Goal: Transaction & Acquisition: Book appointment/travel/reservation

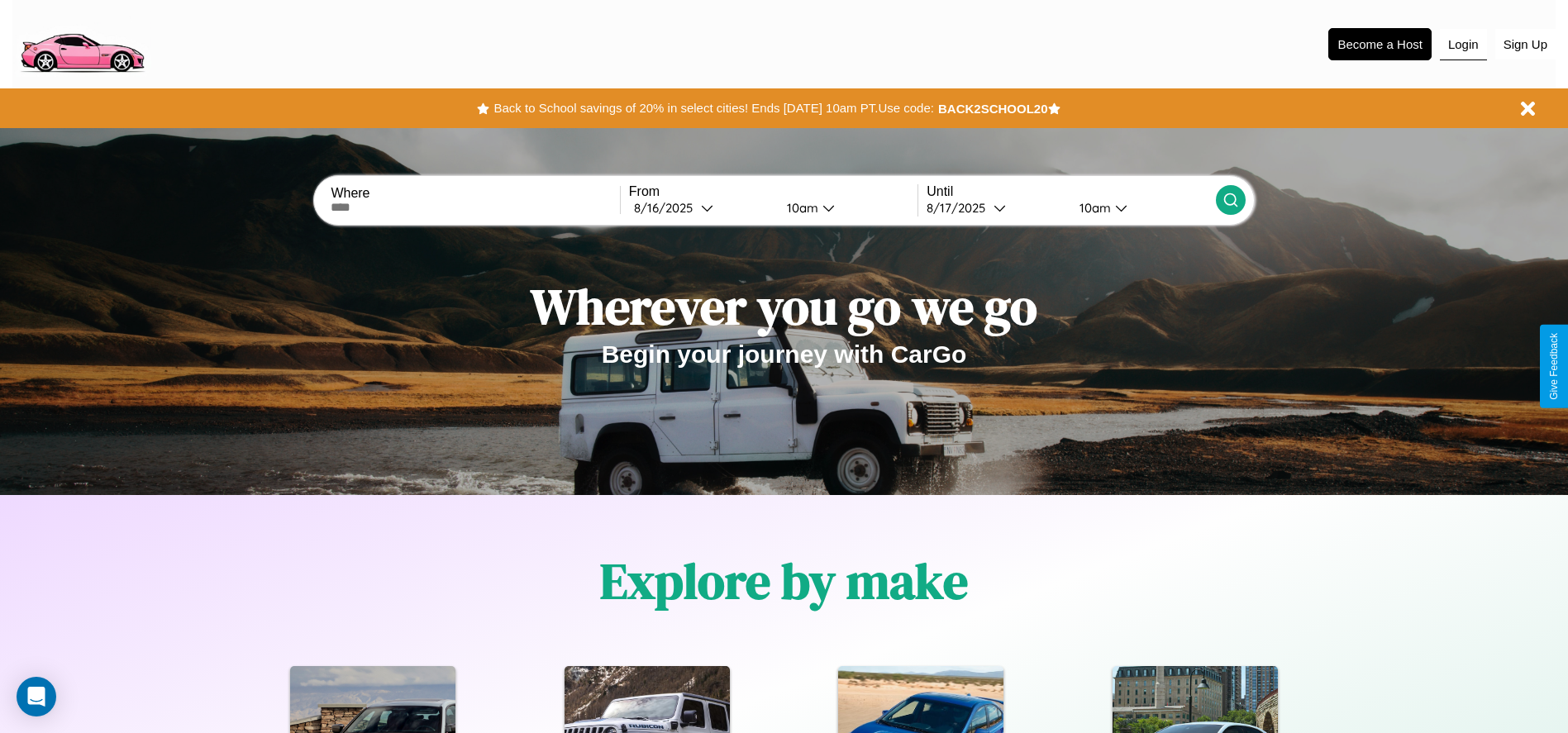
click at [1462, 44] on button "Login" at bounding box center [1463, 44] width 47 height 31
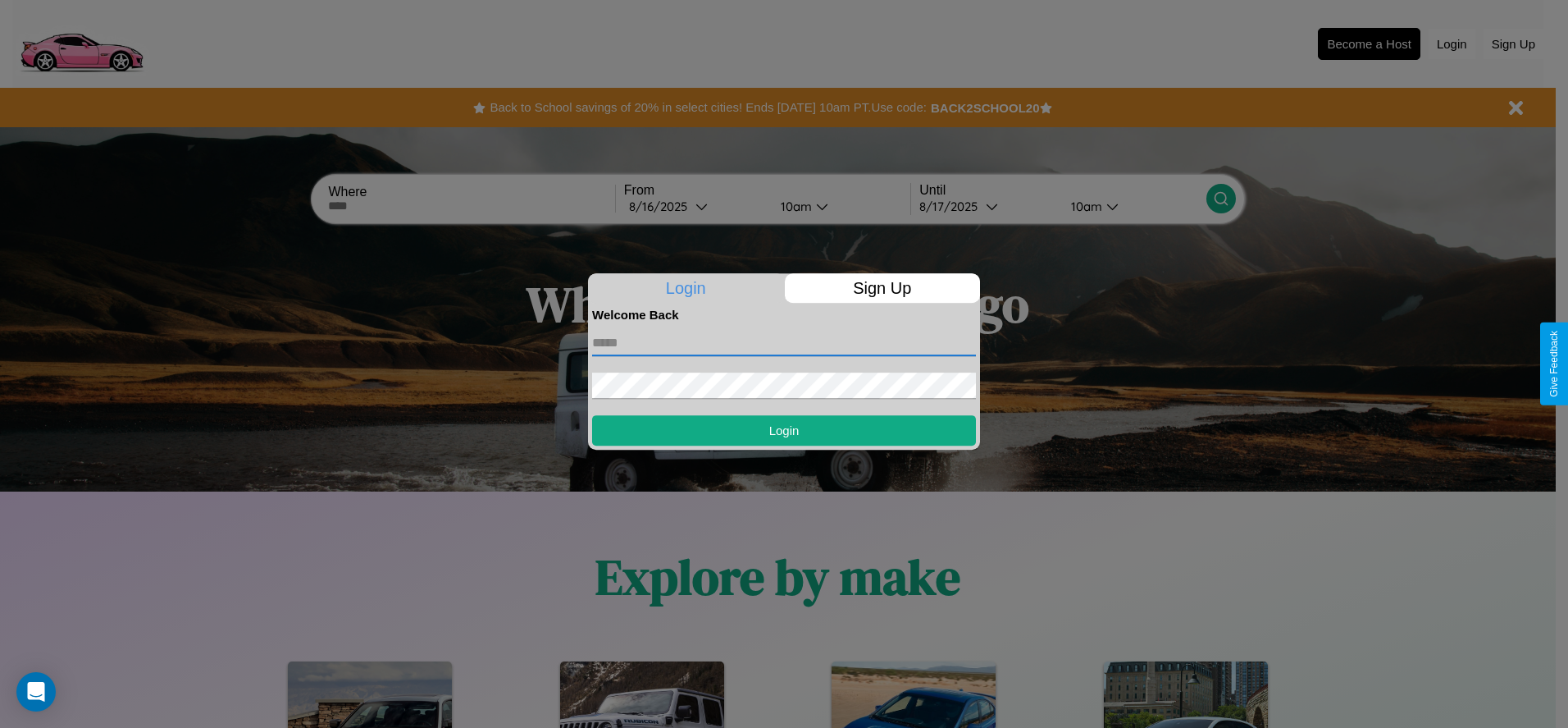
click at [784, 342] on input "text" at bounding box center [784, 343] width 383 height 27
type input "**********"
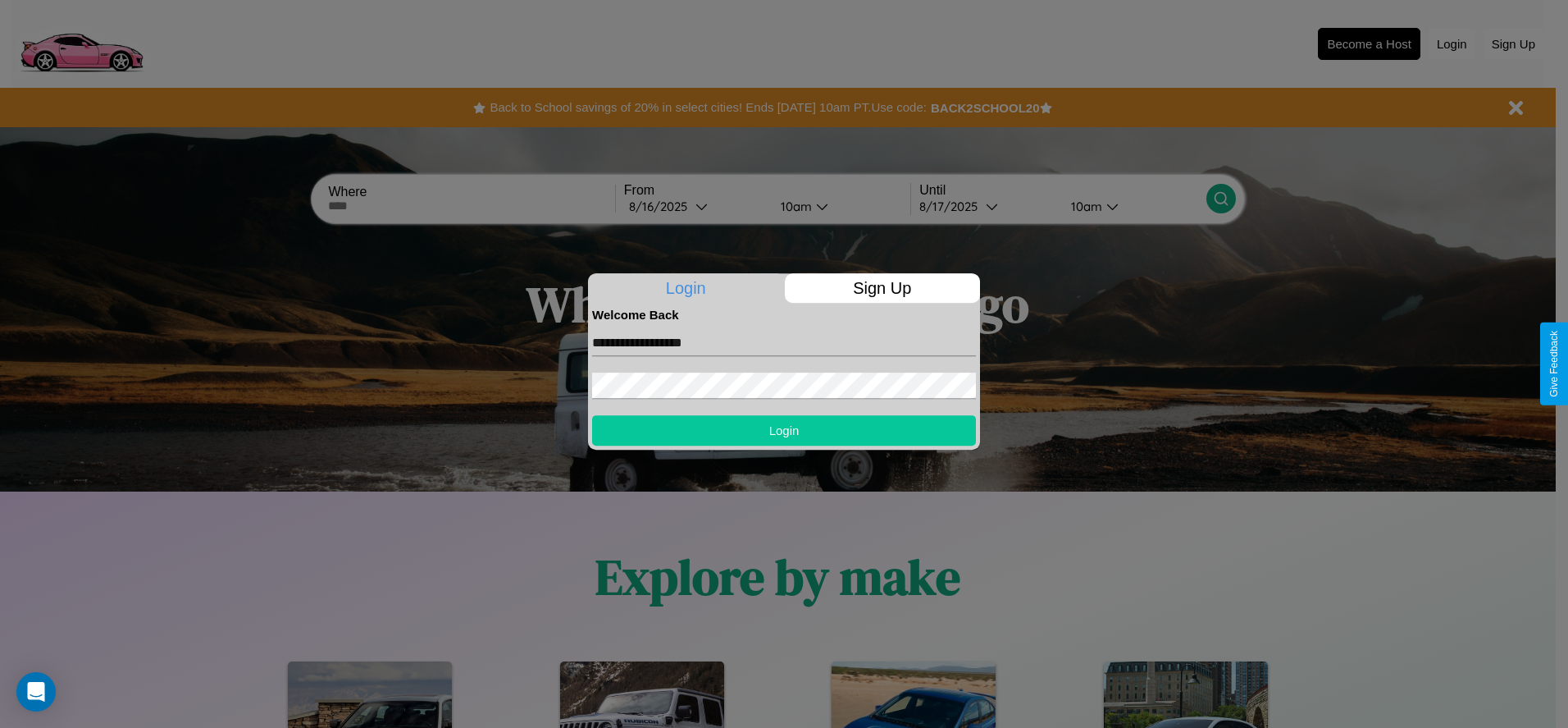
click at [784, 430] on button "Login" at bounding box center [784, 430] width 383 height 30
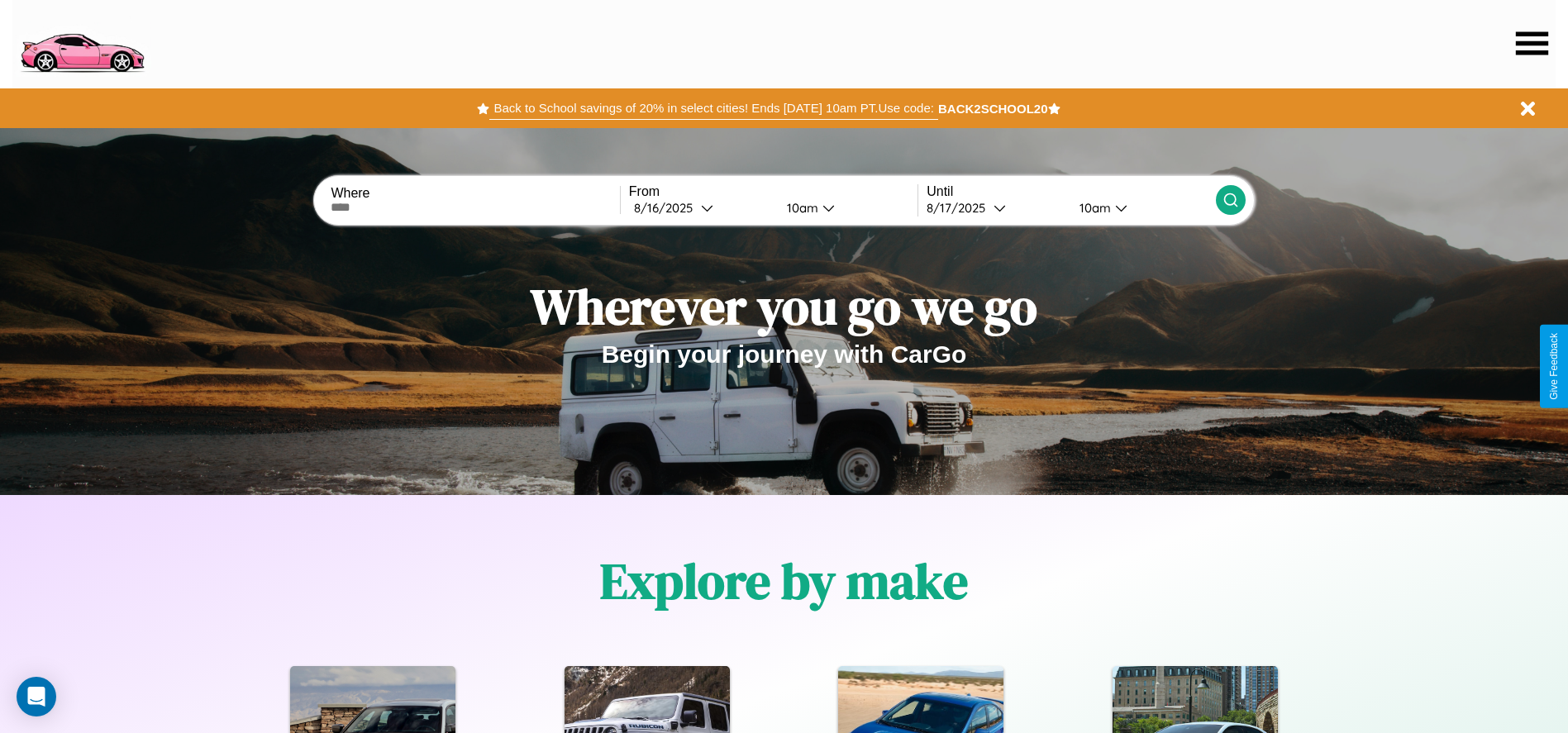
click at [713, 108] on button "Back to School savings of 20% in select cities! Ends 9/1 at 10am PT. Use code:" at bounding box center [713, 108] width 448 height 23
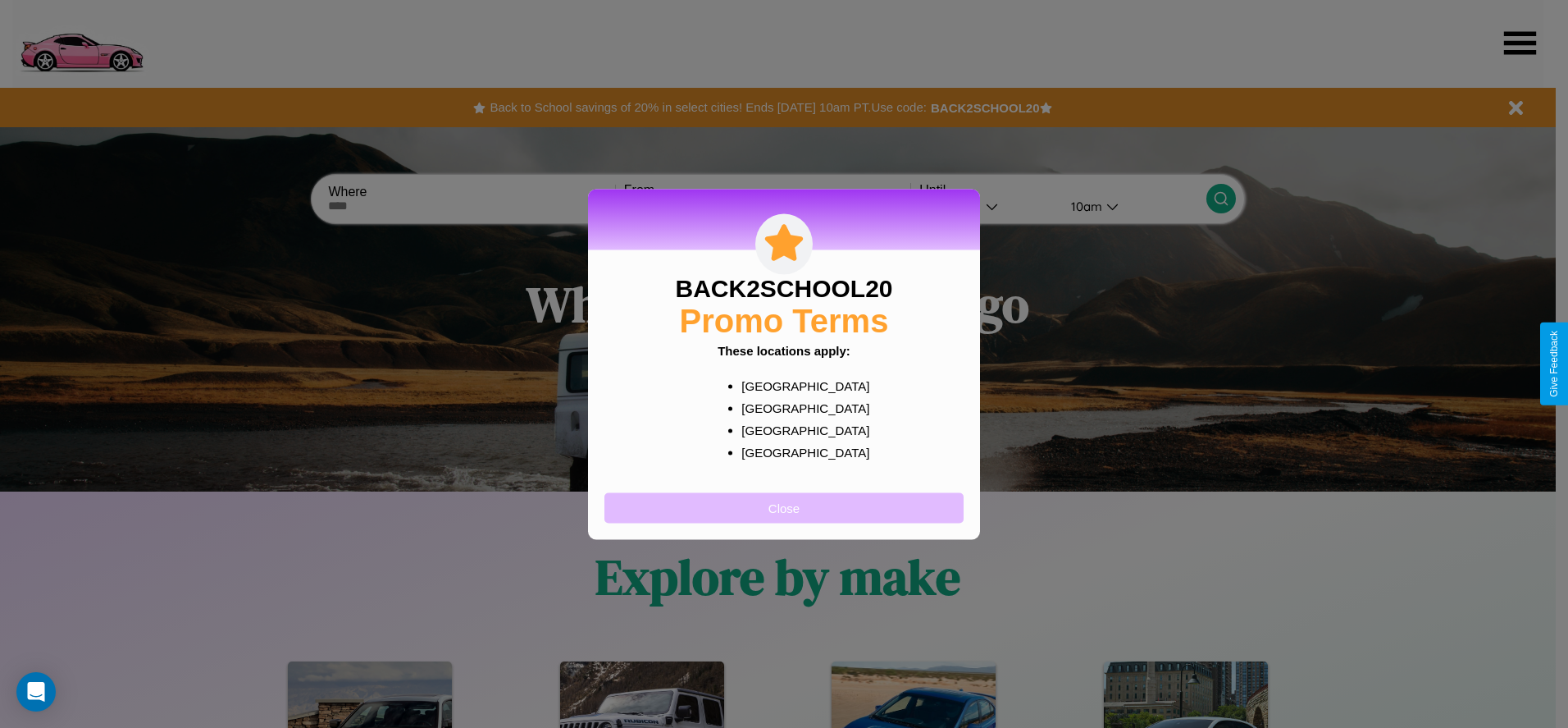
click at [784, 507] on button "Close" at bounding box center [784, 508] width 359 height 30
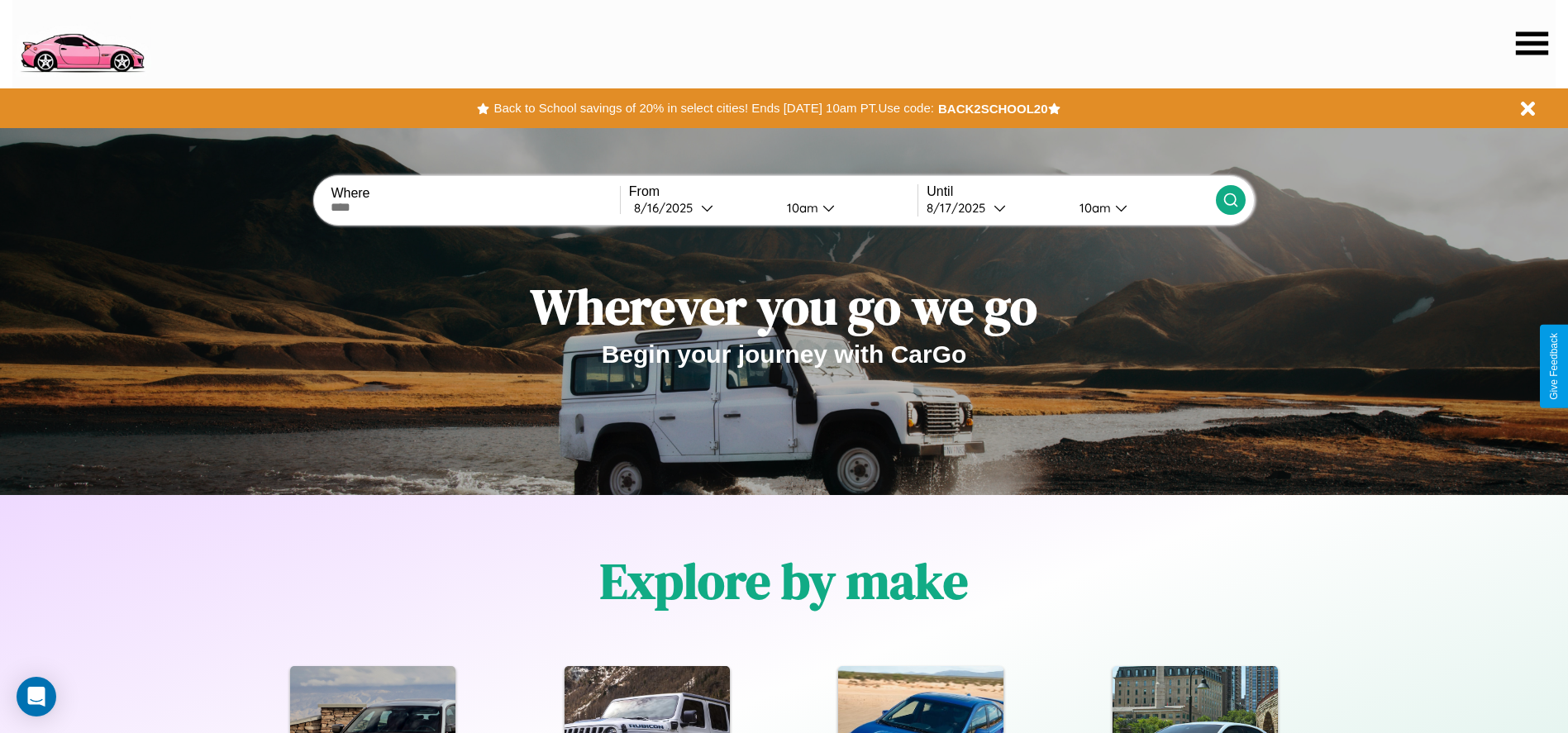
scroll to position [343, 0]
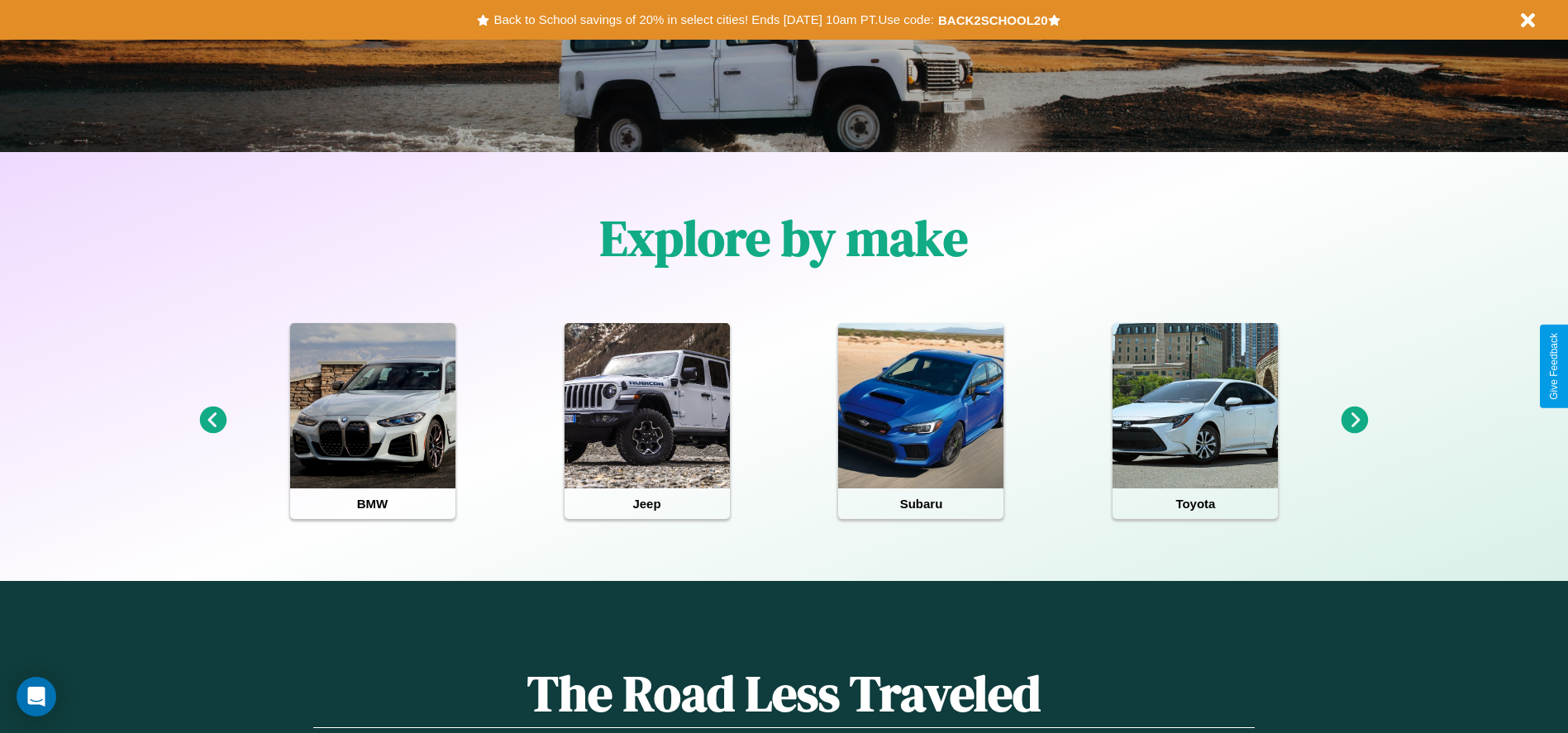
click at [1354, 421] on icon at bounding box center [1354, 420] width 28 height 28
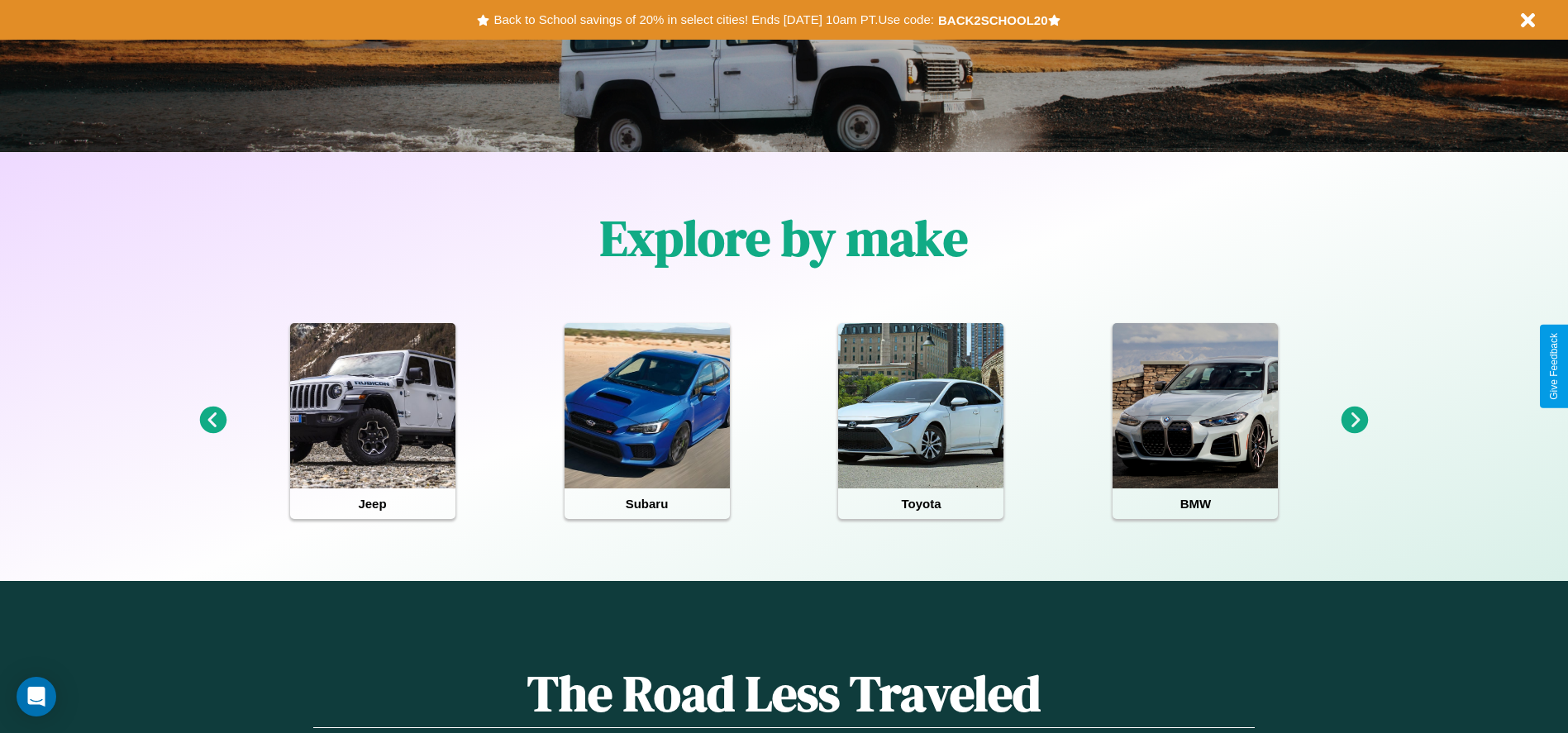
click at [1354, 421] on icon at bounding box center [1354, 420] width 28 height 28
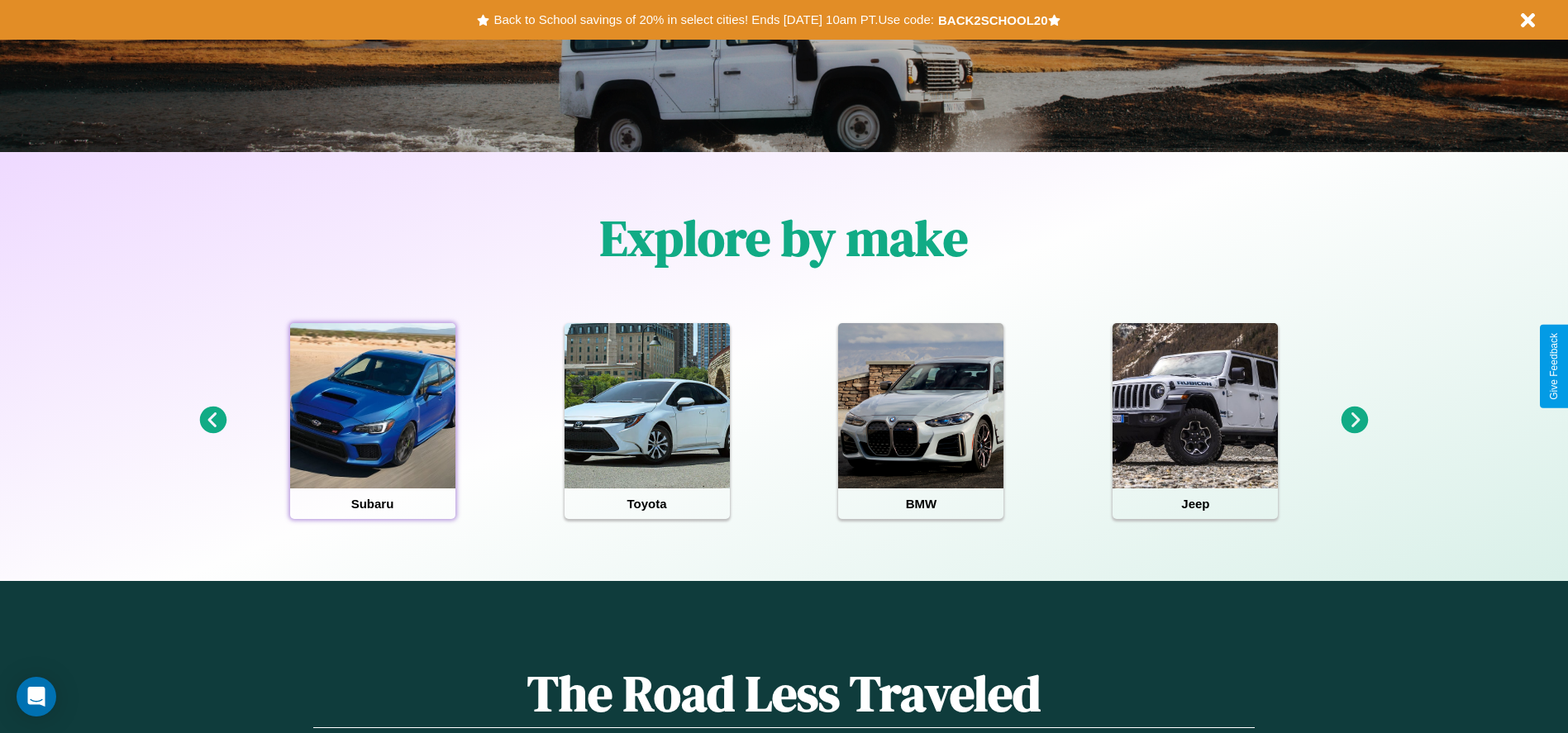
click at [372, 421] on div at bounding box center [372, 405] width 165 height 165
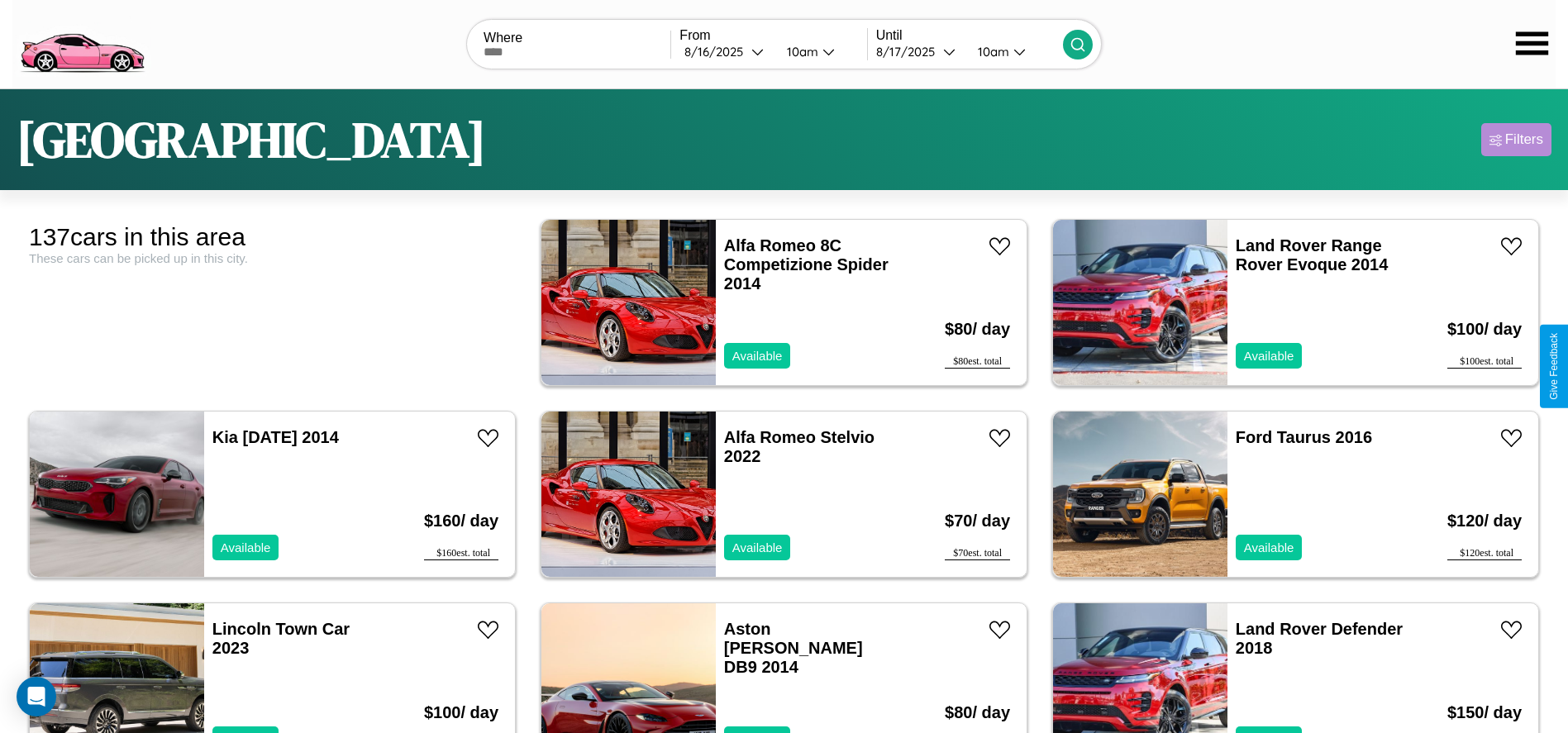
click at [1515, 140] on div "Filters" at bounding box center [1524, 140] width 38 height 17
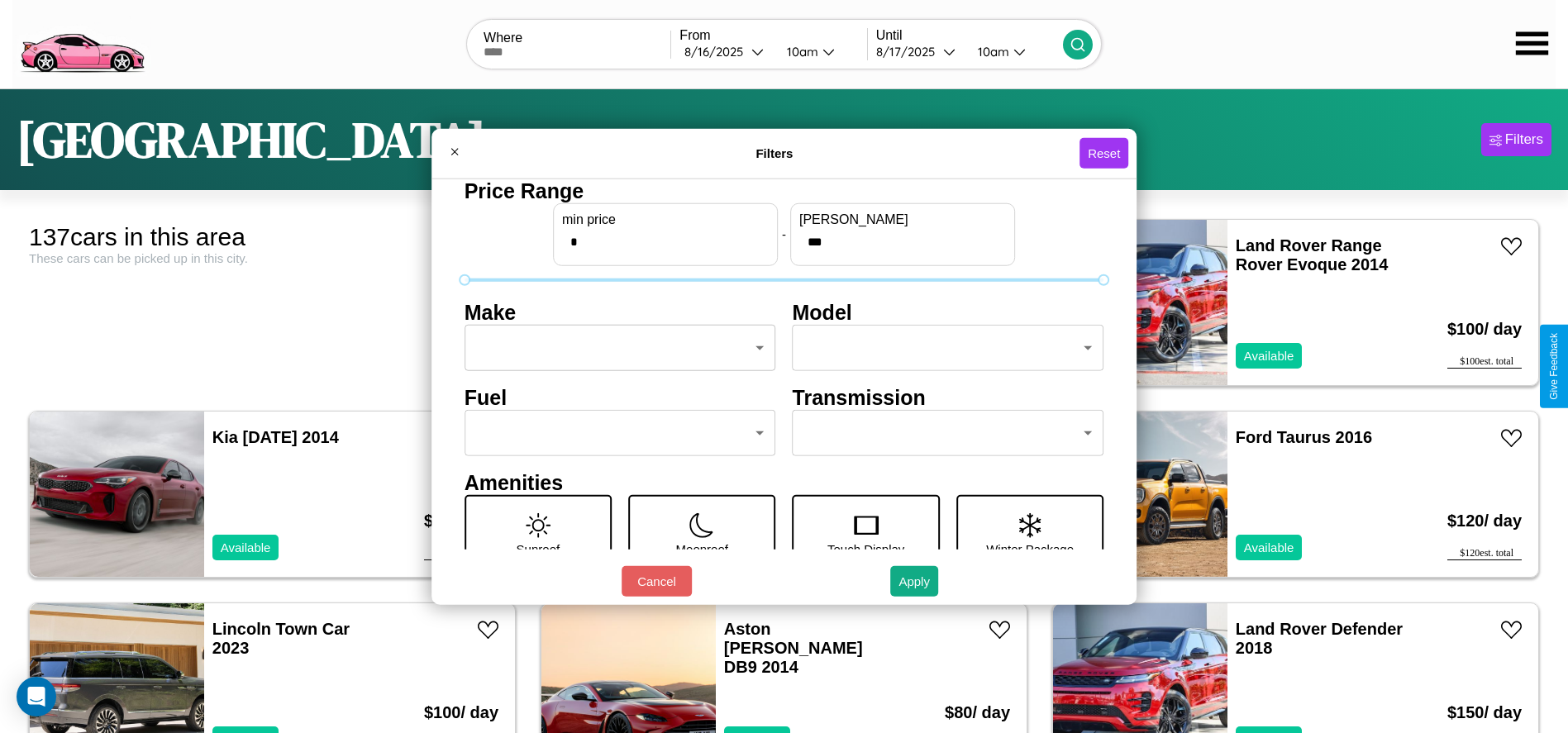
click at [615, 348] on body "CarGo Where From 8 / 16 / 2025 10am Until 8 / 17 / 2025 10am Dallas Filters 137…" at bounding box center [784, 417] width 1568 height 835
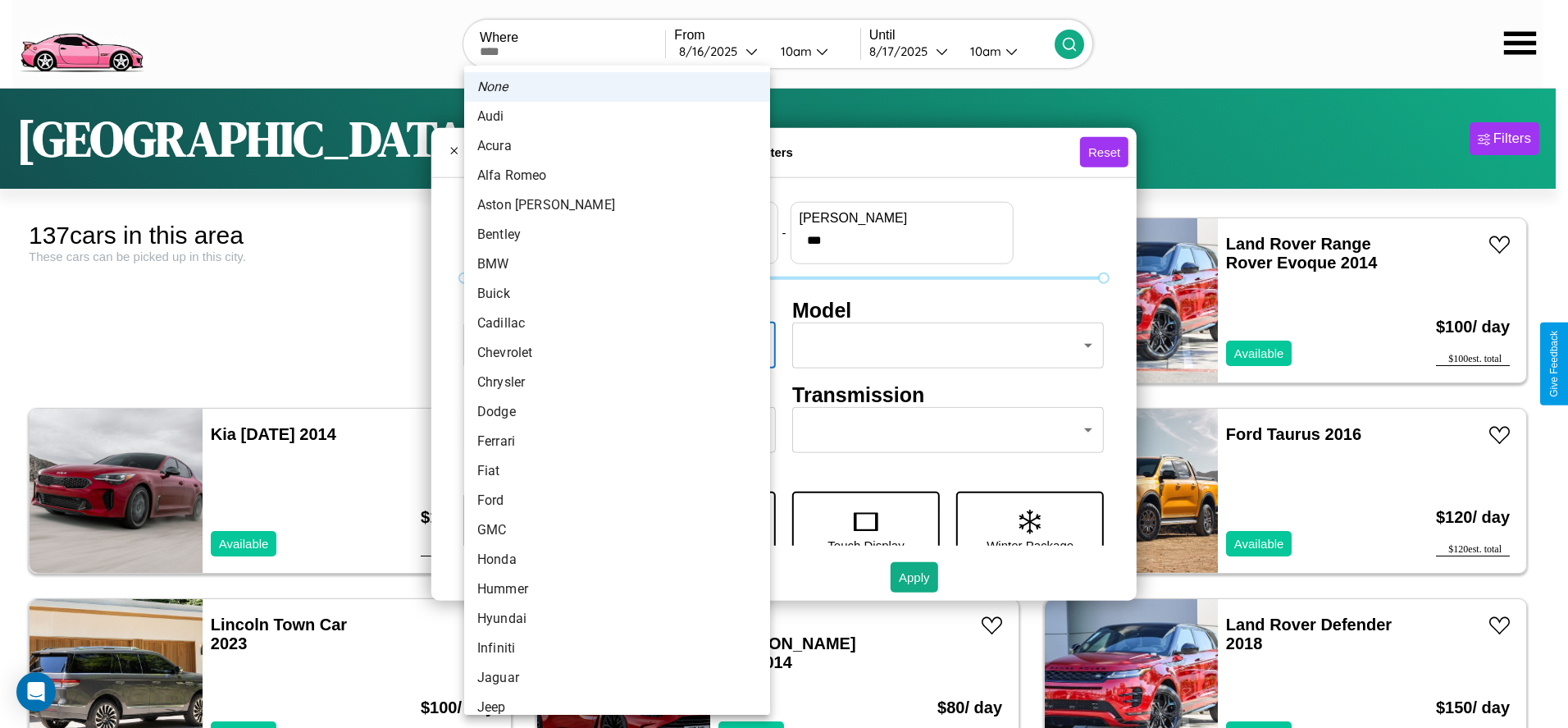
scroll to position [52, 0]
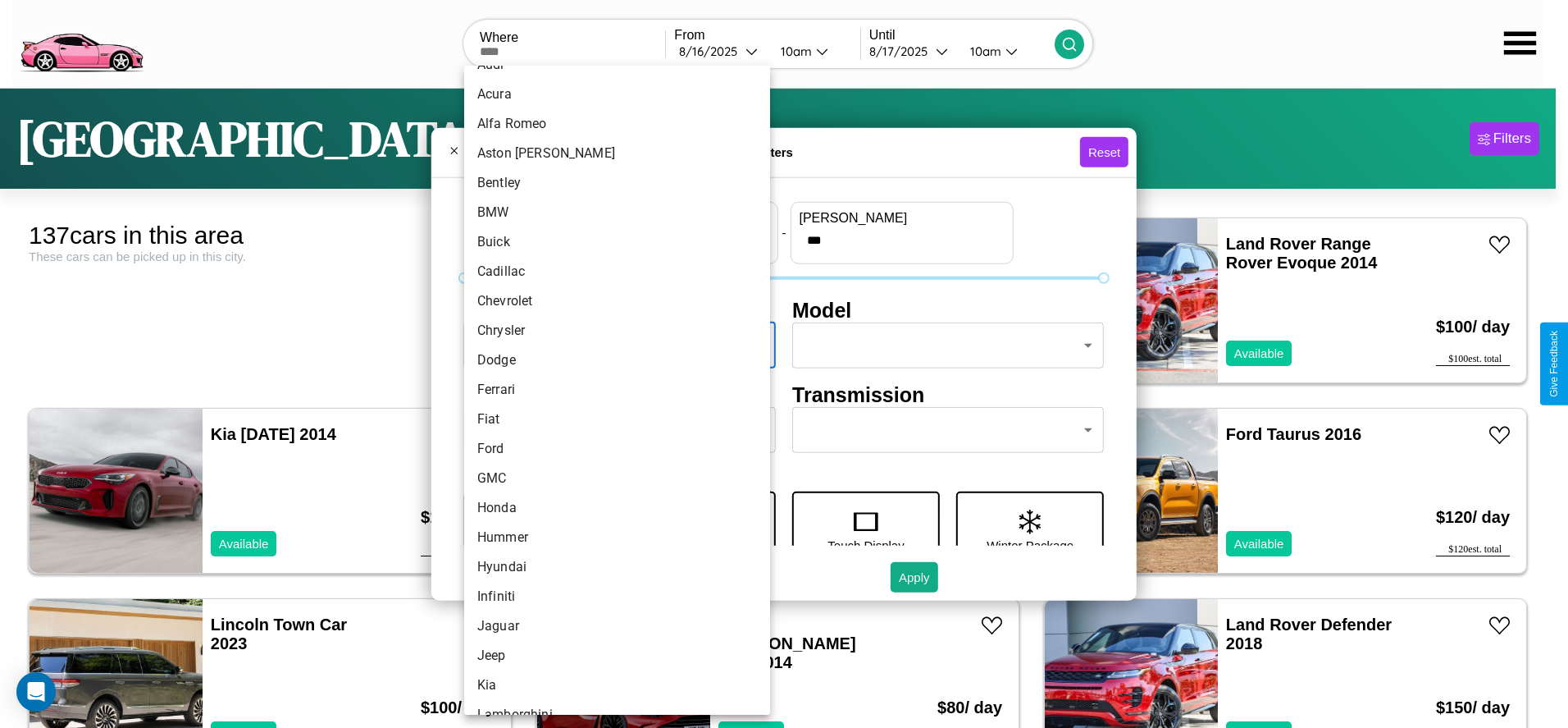
click at [611, 389] on li "Ferrari" at bounding box center [617, 389] width 306 height 29
type input "*******"
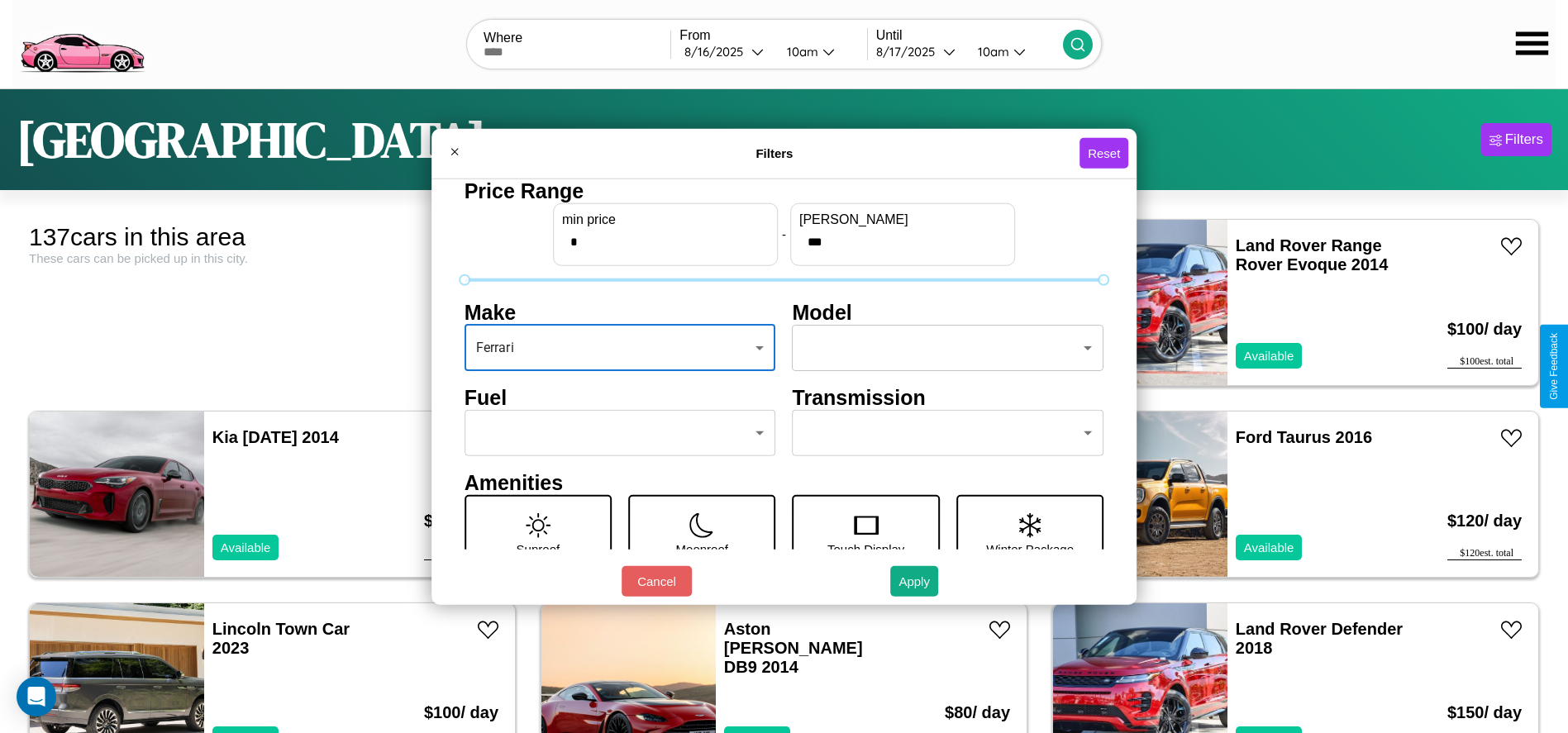
click at [939, 348] on body "CarGo Where From 8 / 16 / 2025 10am Until 8 / 17 / 2025 10am Dallas Filters 137…" at bounding box center [784, 417] width 1568 height 835
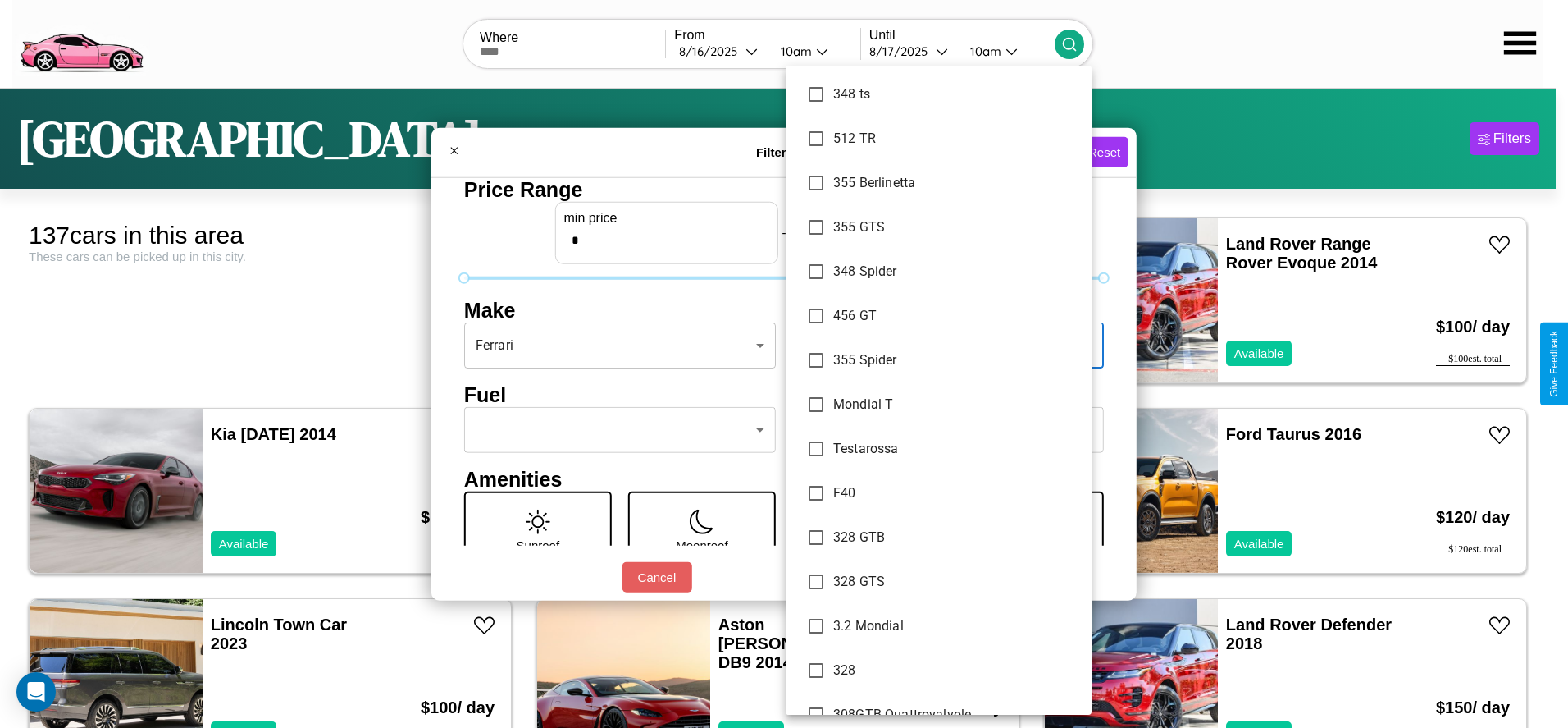
scroll to position [1196, 0]
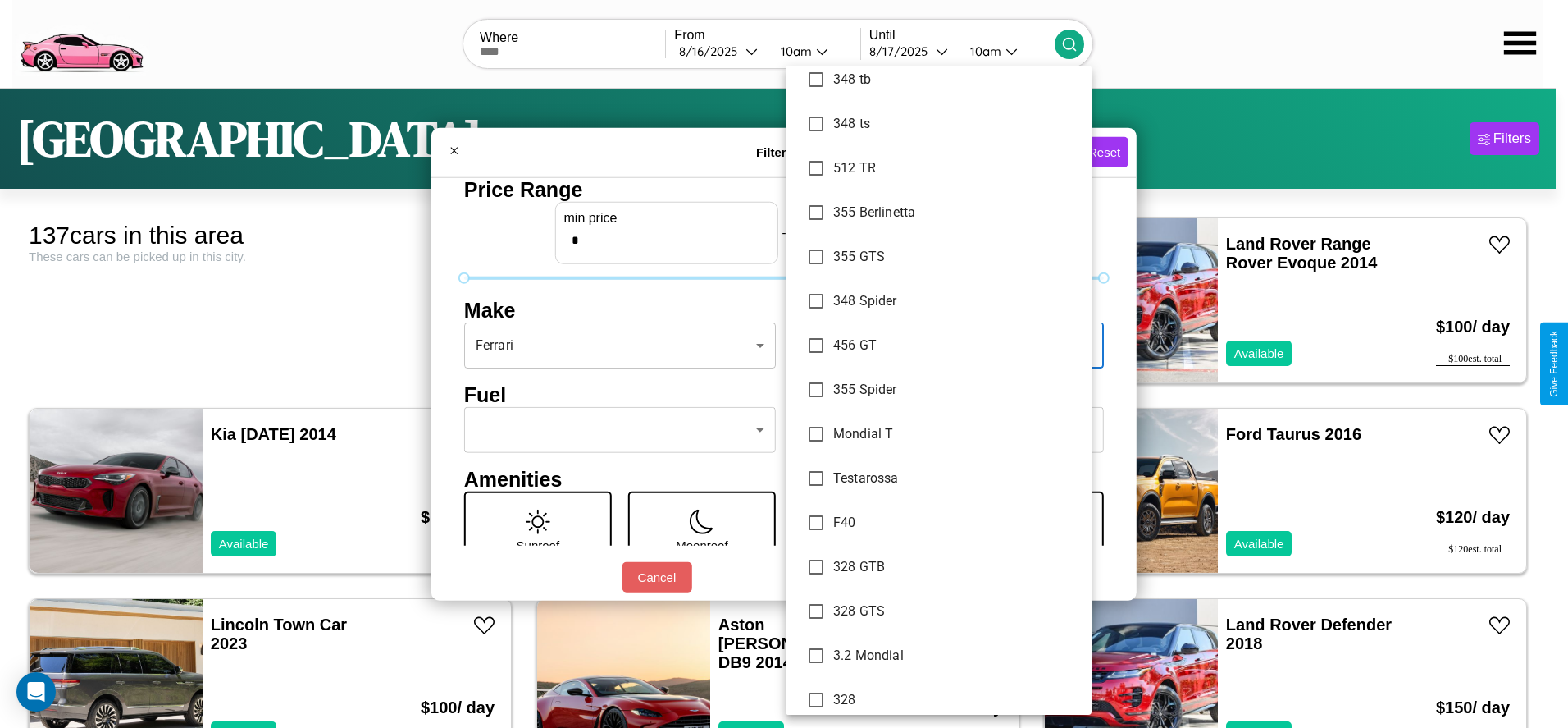
type input "**********"
click at [784, 364] on div at bounding box center [784, 364] width 1568 height 728
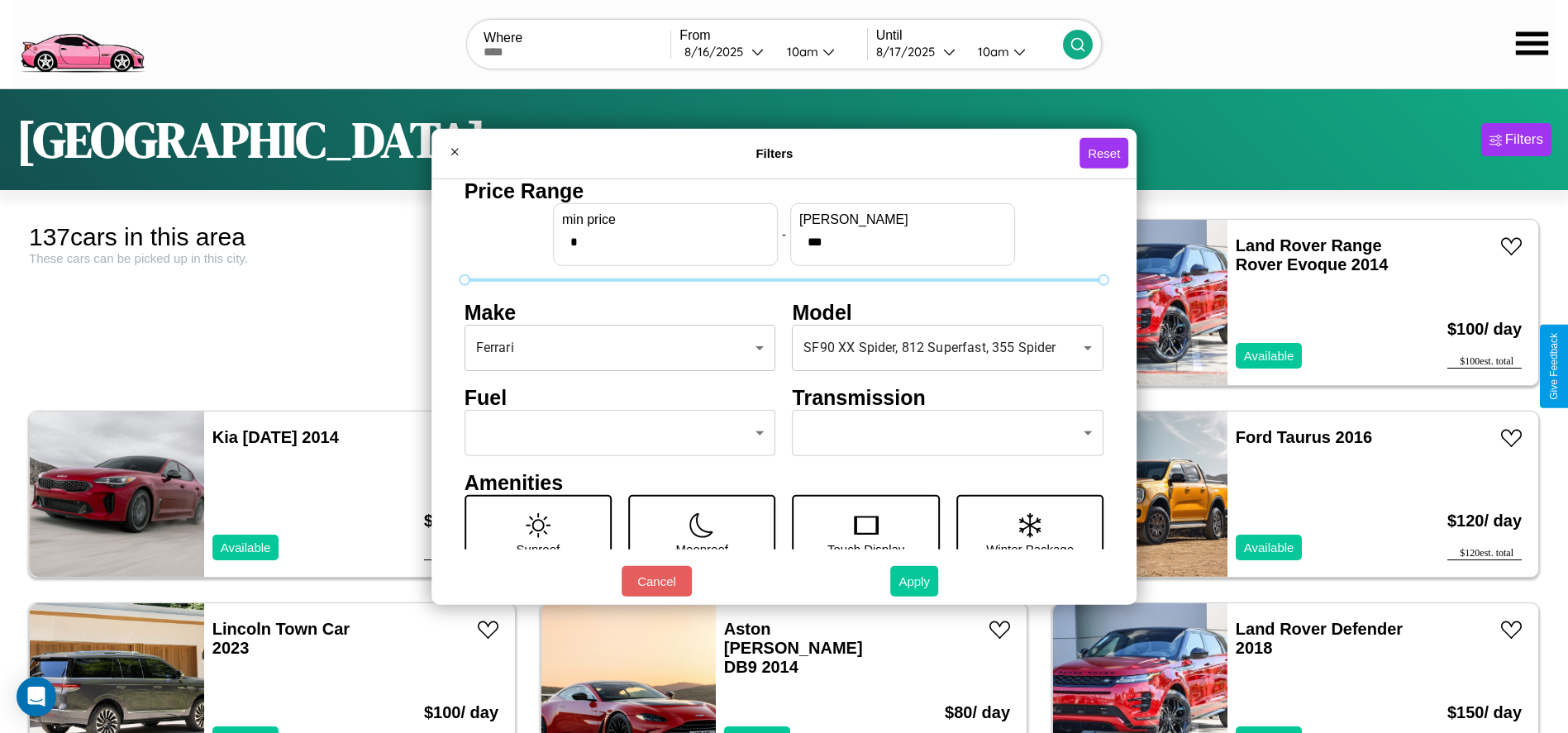
click at [915, 581] on button "Apply" at bounding box center [913, 581] width 48 height 30
